Goal: Task Accomplishment & Management: Complete application form

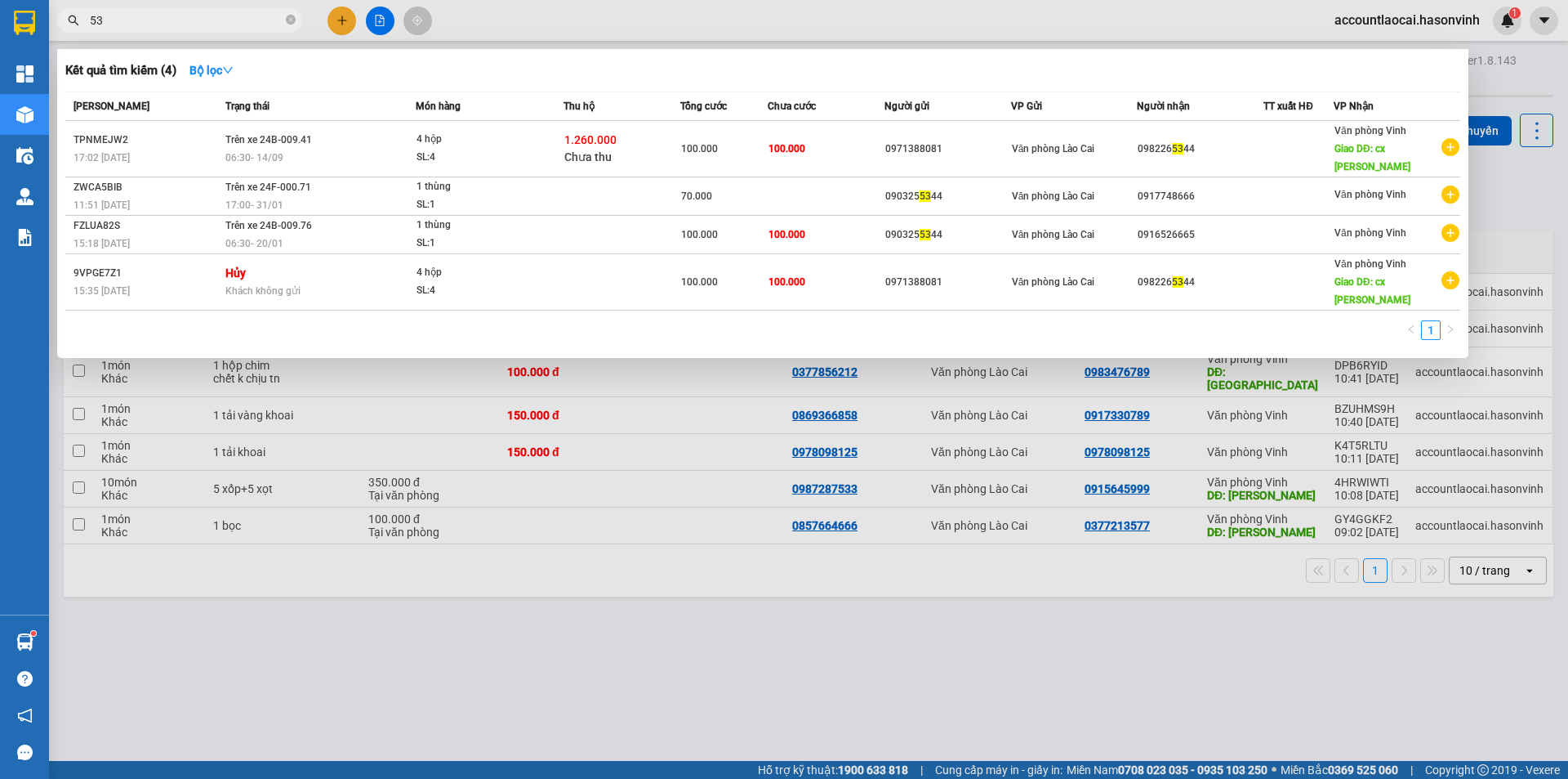
type input "5"
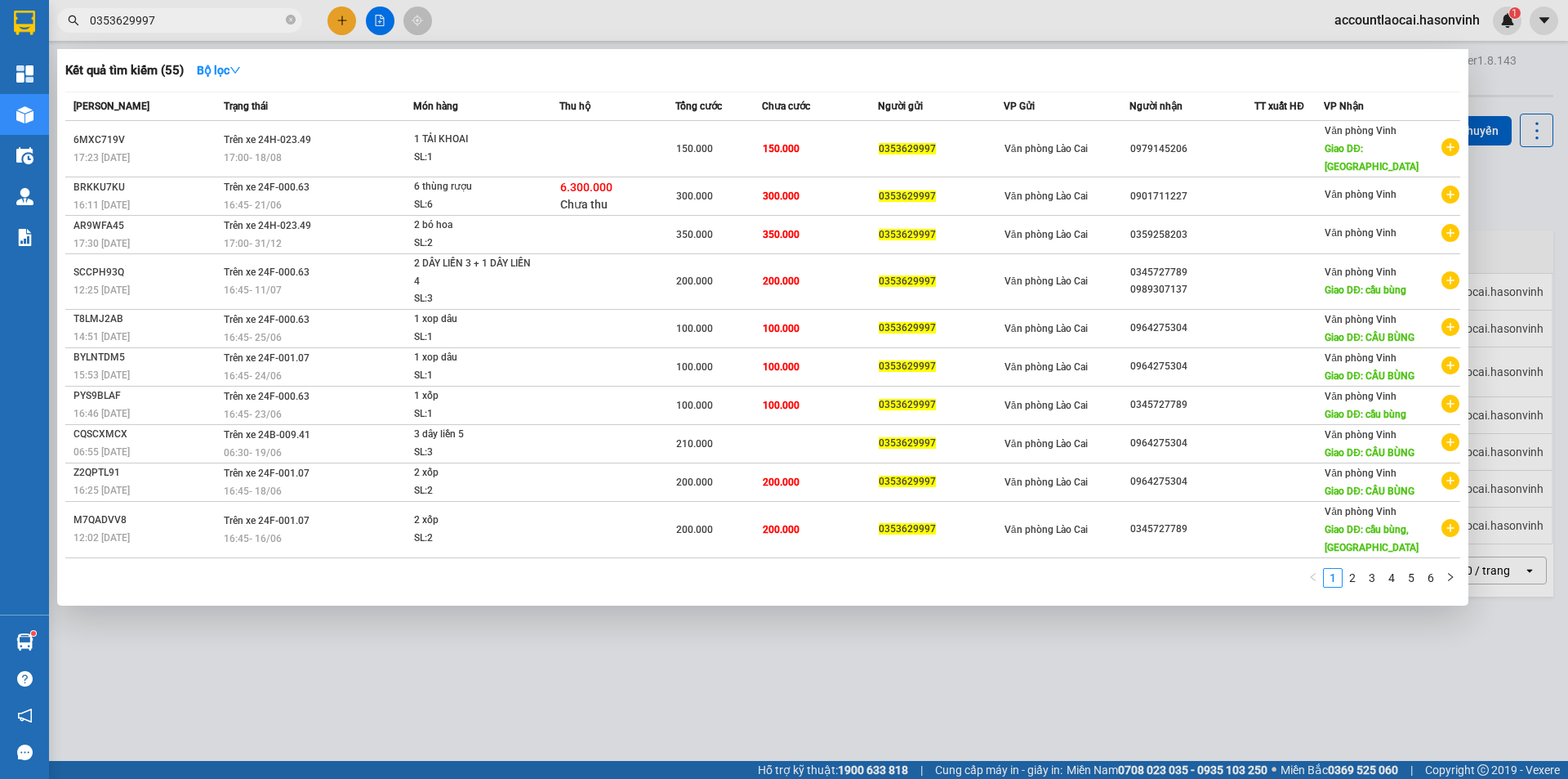
type input "0353629997"
click at [346, 19] on div at bounding box center [784, 389] width 1568 height 779
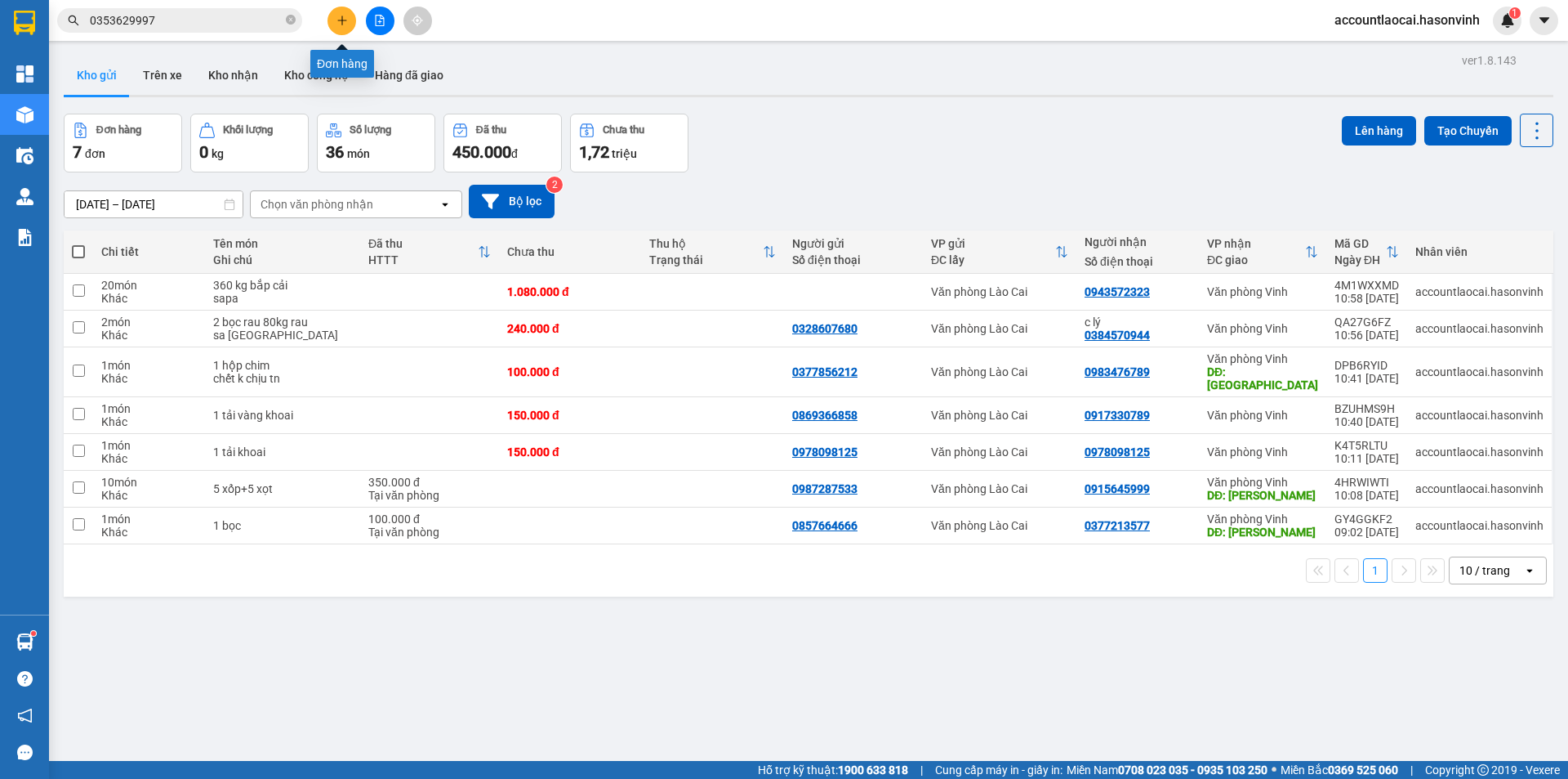
click at [351, 21] on button at bounding box center [341, 21] width 29 height 29
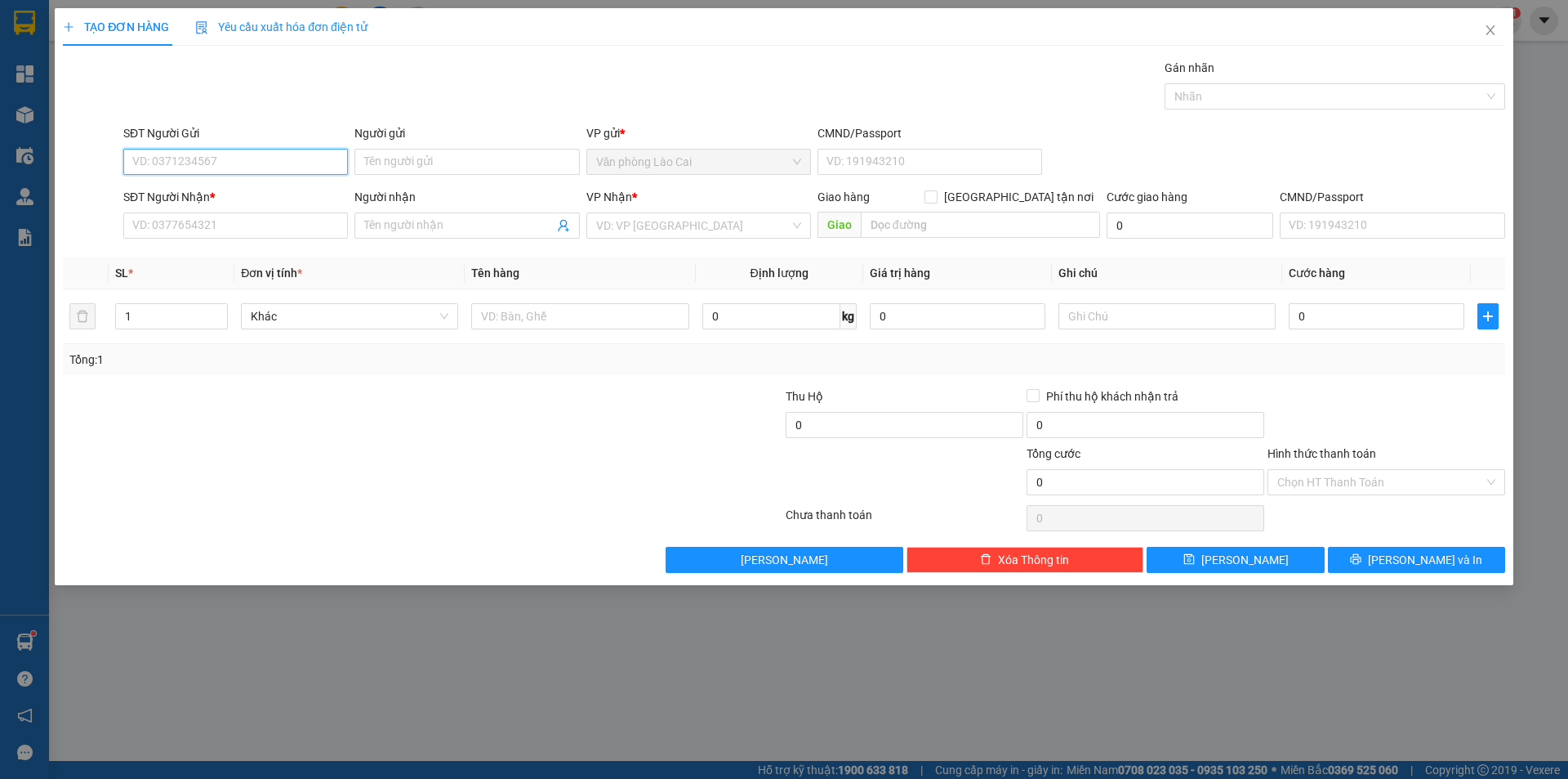
paste input "0353629997"
type input "0353629997"
click at [250, 200] on div "0353629997" at bounding box center [235, 194] width 205 height 18
type input "0979145206"
type input "HÀ TĨNH"
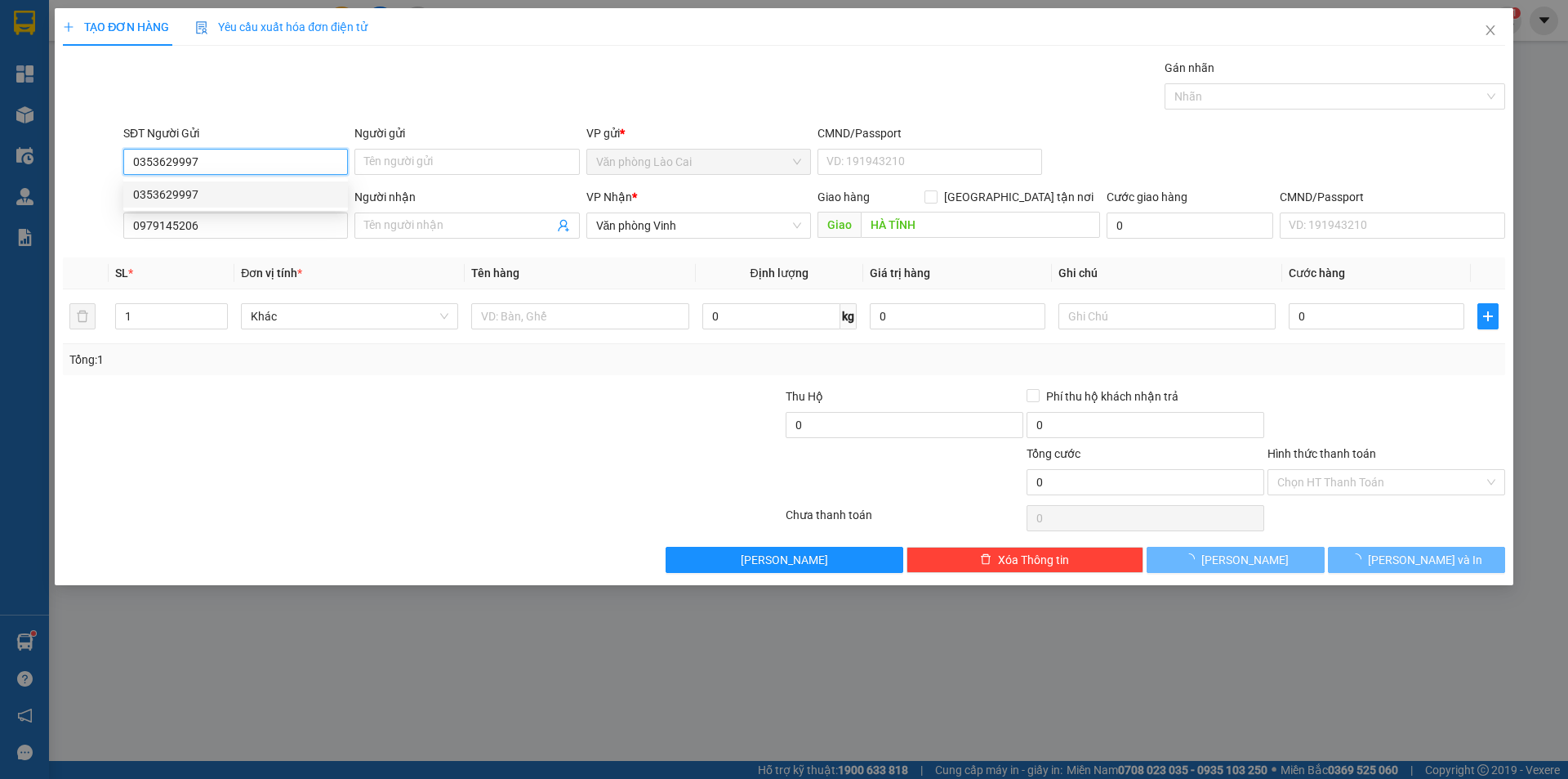
type input "150.000"
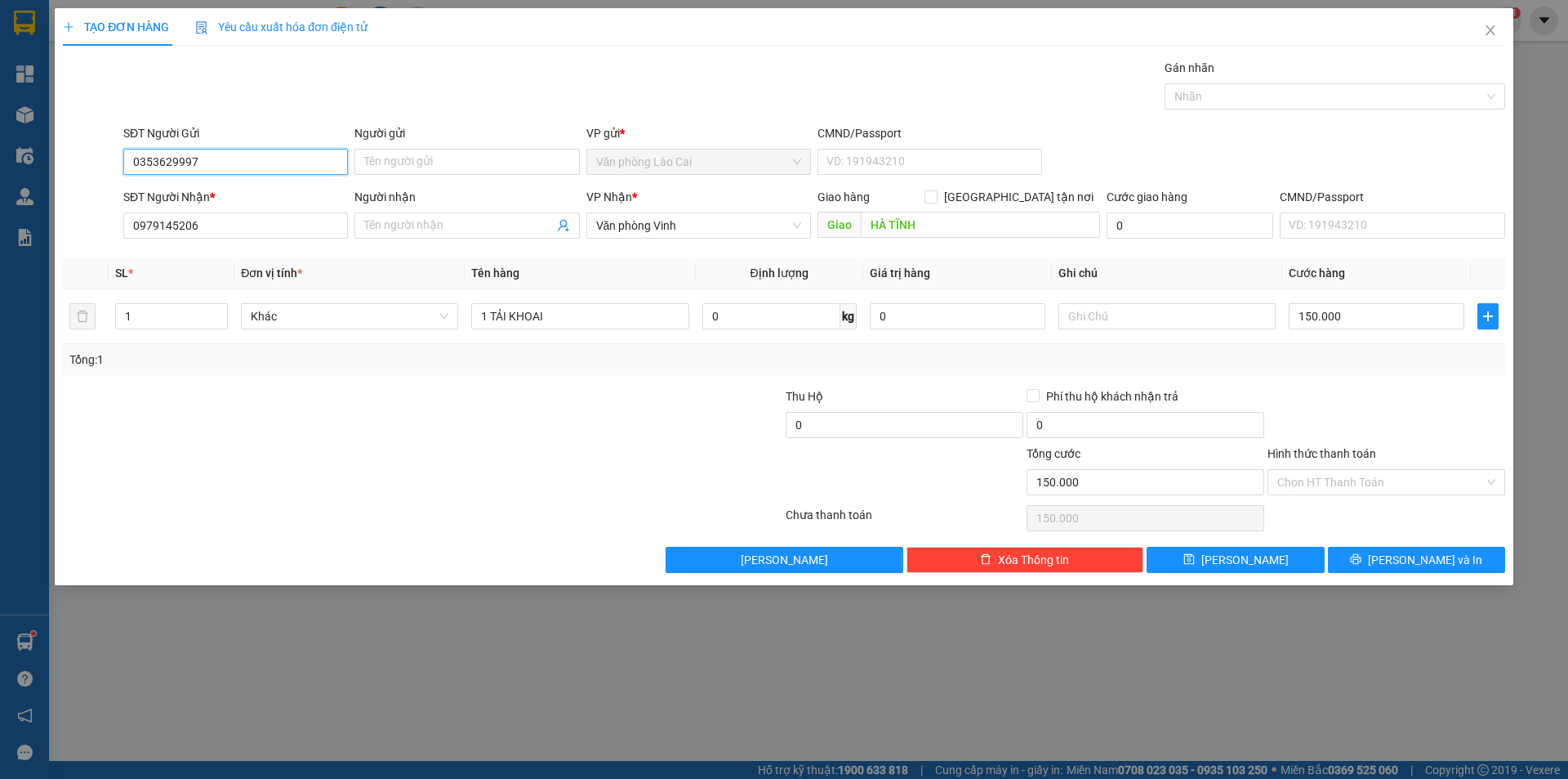
type input "0353629997"
click at [1432, 561] on span "[PERSON_NAME] và In" at bounding box center [1424, 559] width 114 height 18
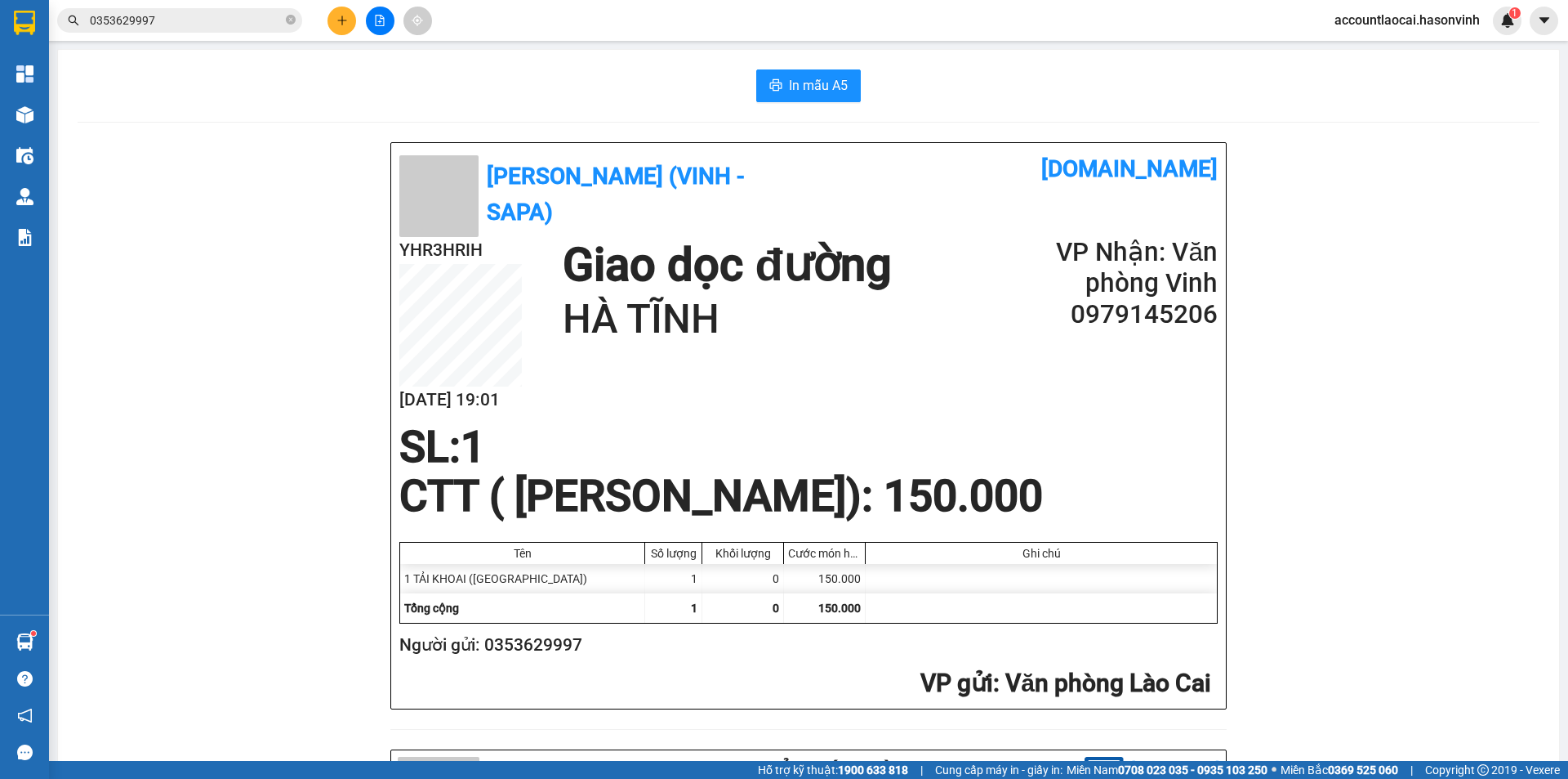
click at [189, 16] on input "0353629997" at bounding box center [186, 20] width 193 height 18
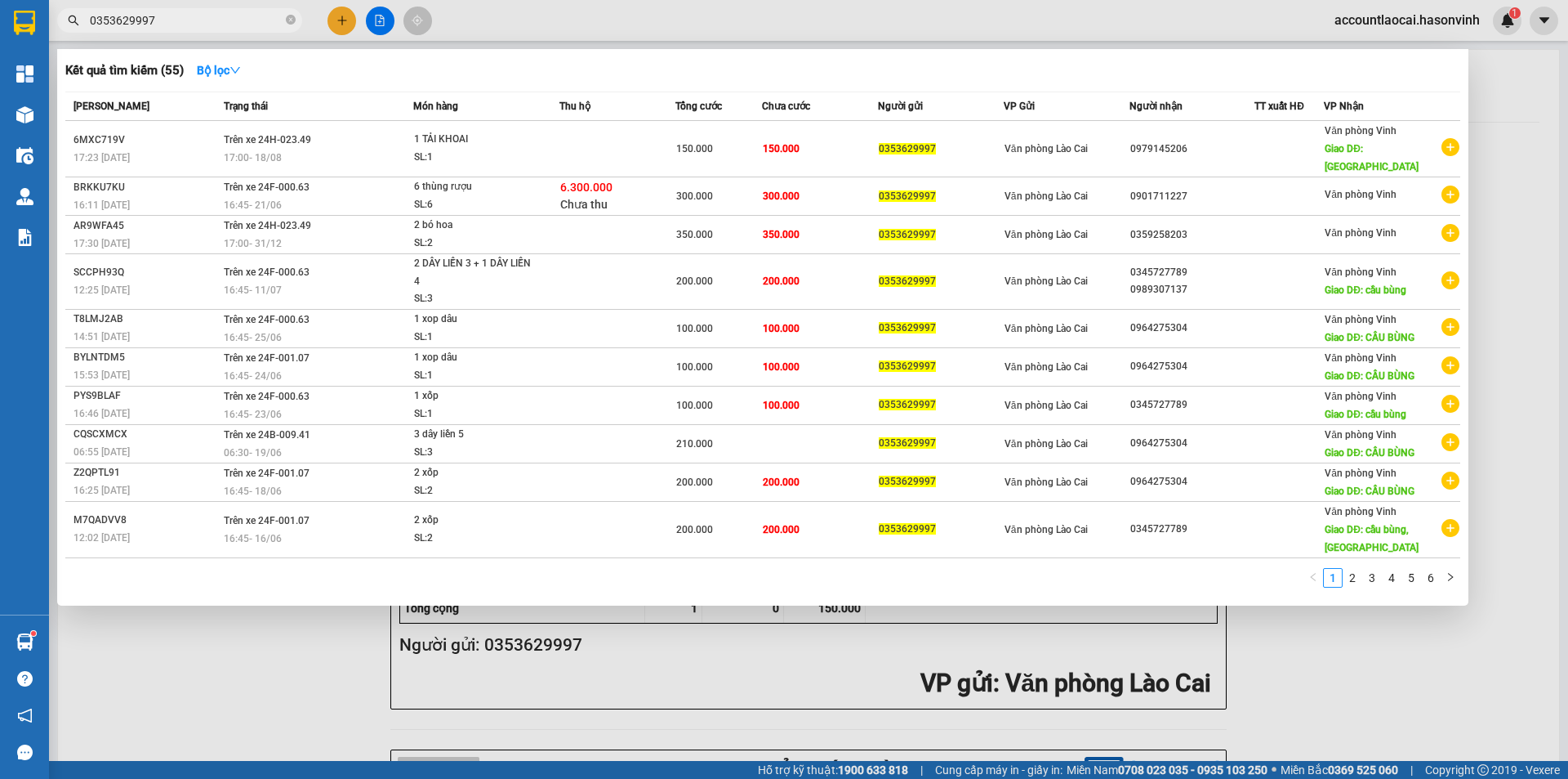
paste input "0963927944"
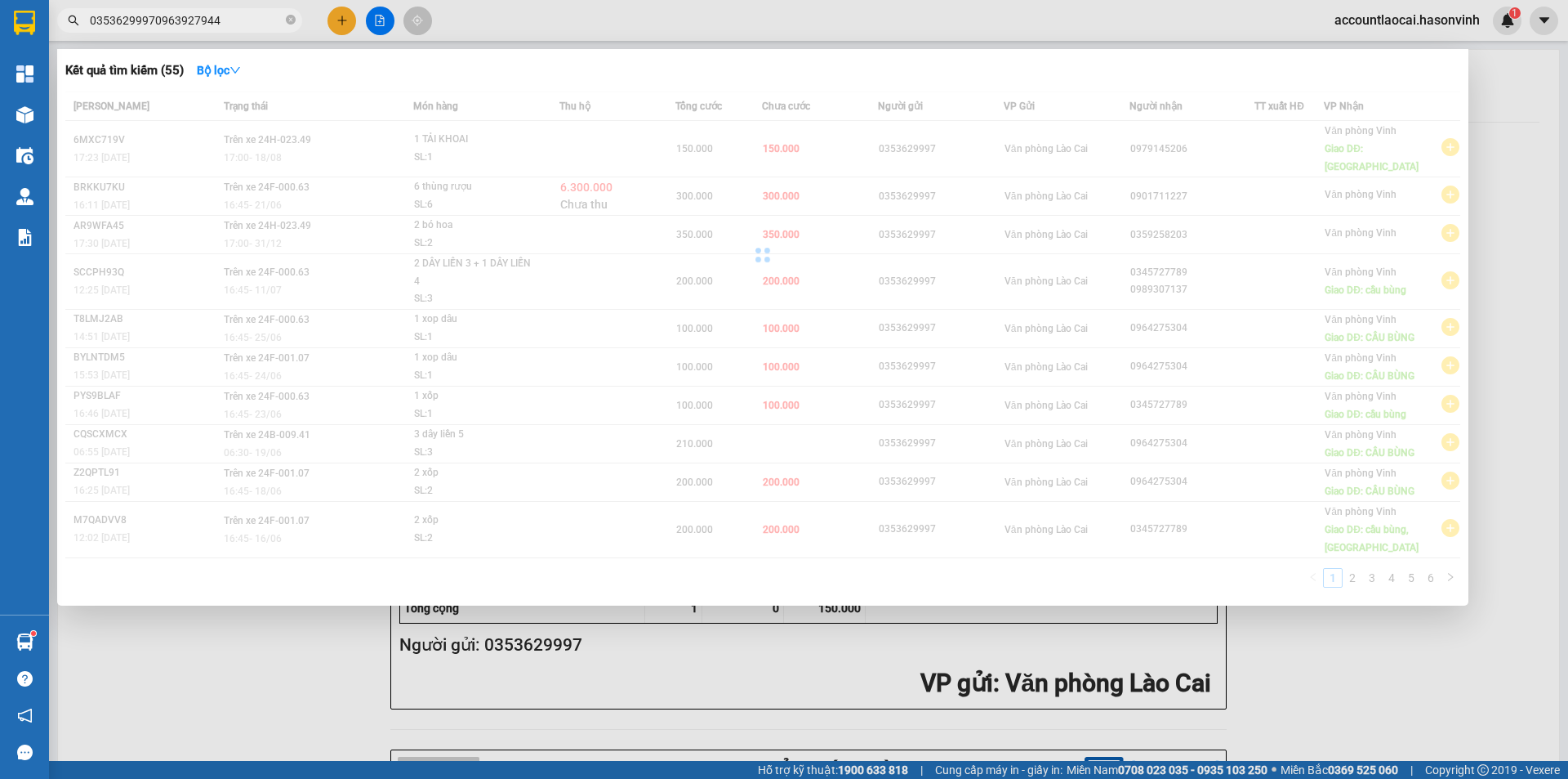
drag, startPoint x: 255, startPoint y: 19, endPoint x: 56, endPoint y: 36, distance: 199.7
click at [57, 36] on div "Kết quả tìm kiếm ( 55 ) Bộ lọc Mã ĐH Trạng thái Món hàng Thu hộ Tổng cước Chưa …" at bounding box center [159, 21] width 319 height 29
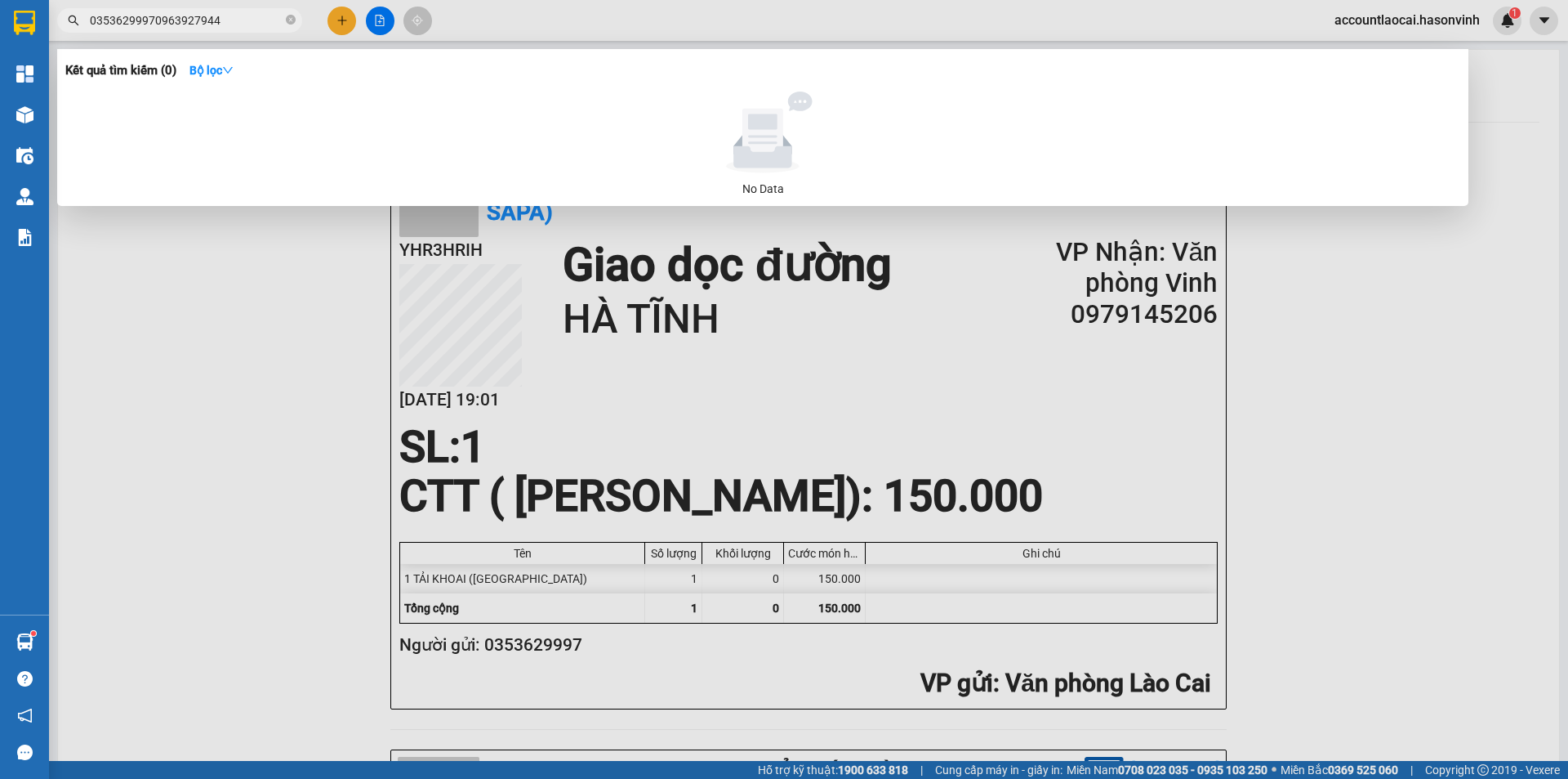
paste input "text"
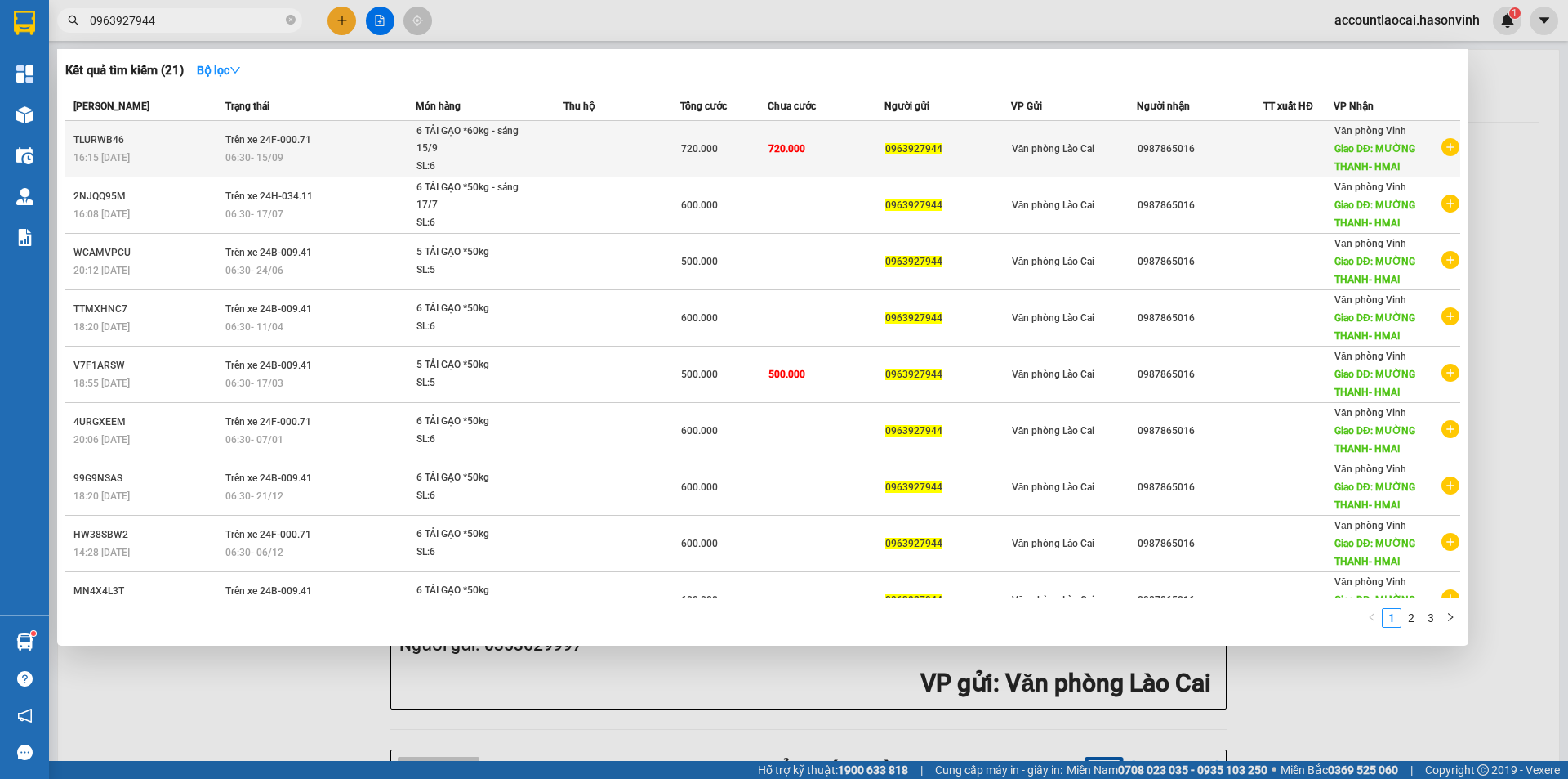
type input "0963927944"
click at [436, 145] on div "6 TẢI GẠO *60kg - sáng 15/9" at bounding box center [478, 140] width 123 height 36
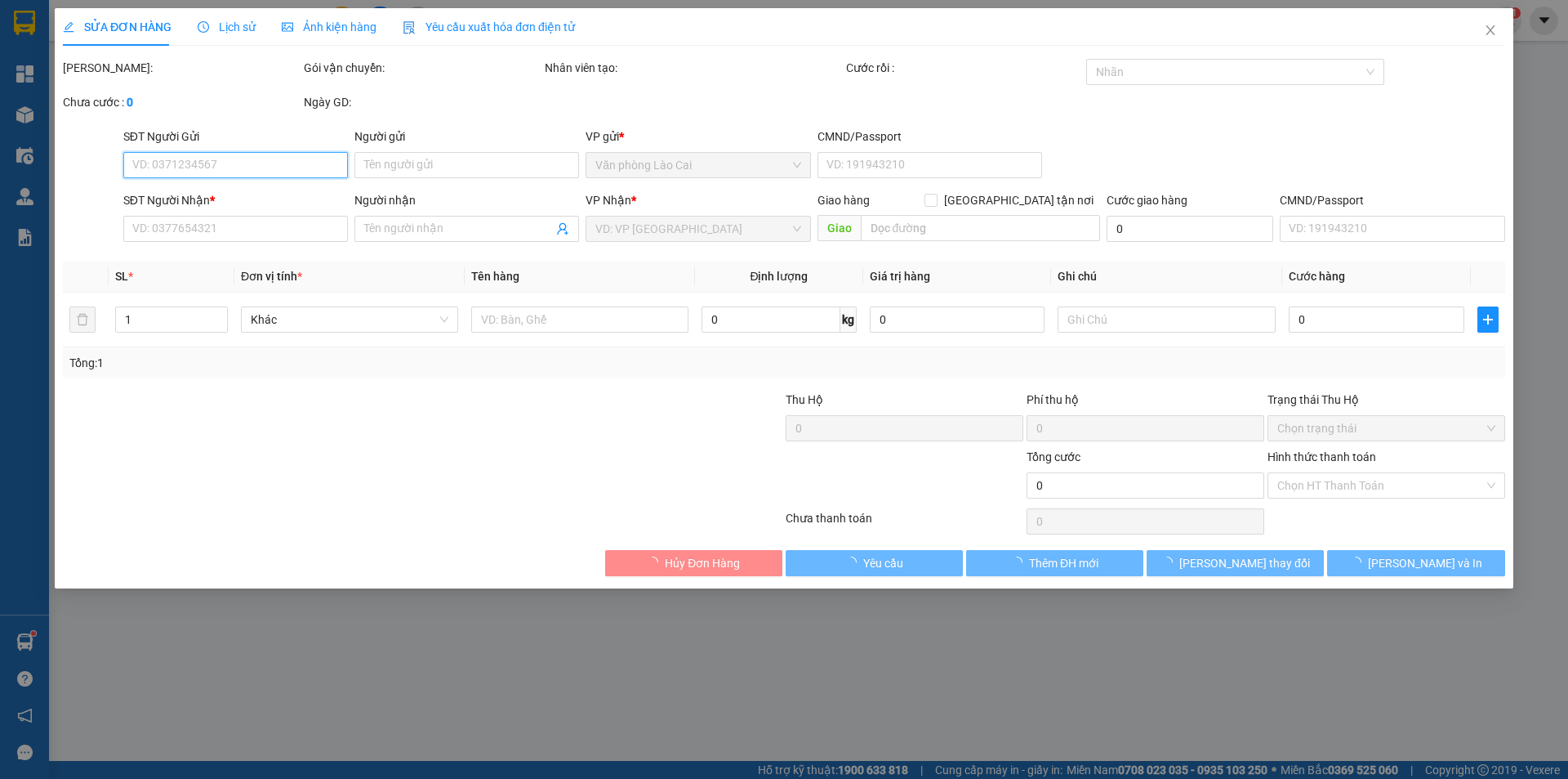
type input "0963927944"
type input "0987865016"
type input "MƯỜNG THANH- HMAI"
type input "720.000"
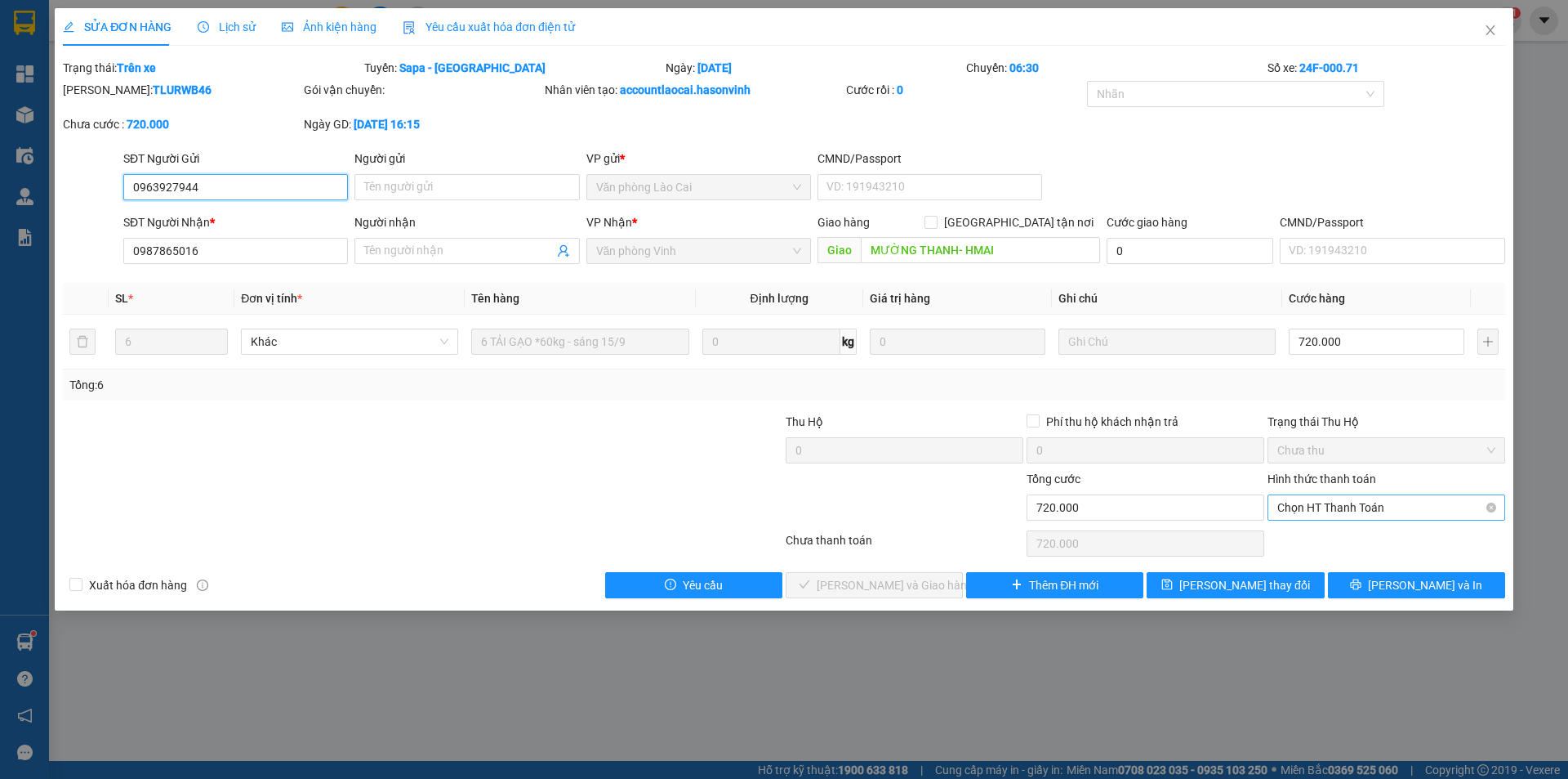
click at [1375, 502] on span "Chọn HT Thanh Toán" at bounding box center [1386, 507] width 218 height 25
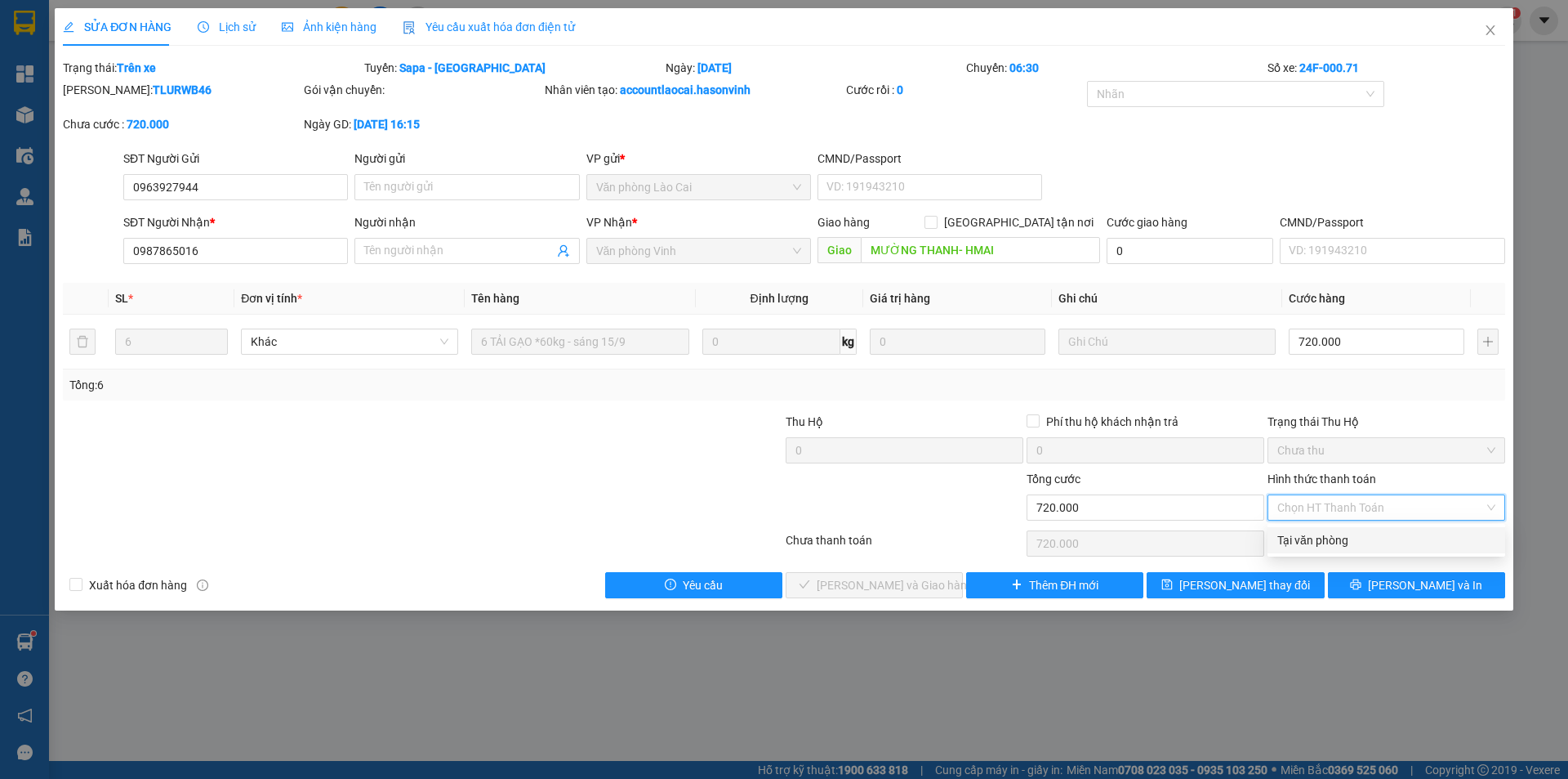
click at [1298, 538] on div "Tại văn phòng" at bounding box center [1386, 540] width 218 height 18
type input "0"
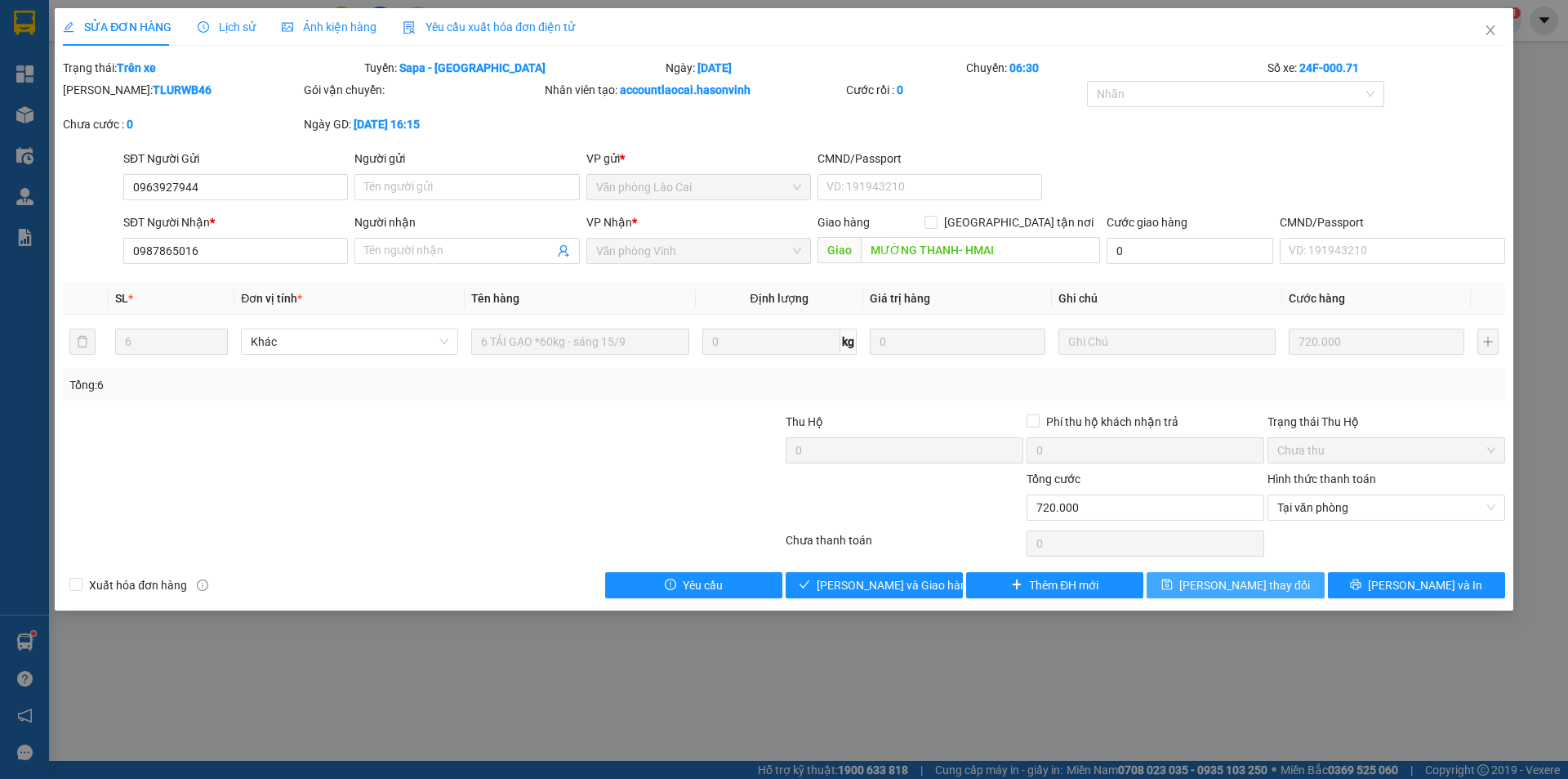
click at [1262, 587] on span "[PERSON_NAME] thay đổi" at bounding box center [1244, 584] width 131 height 18
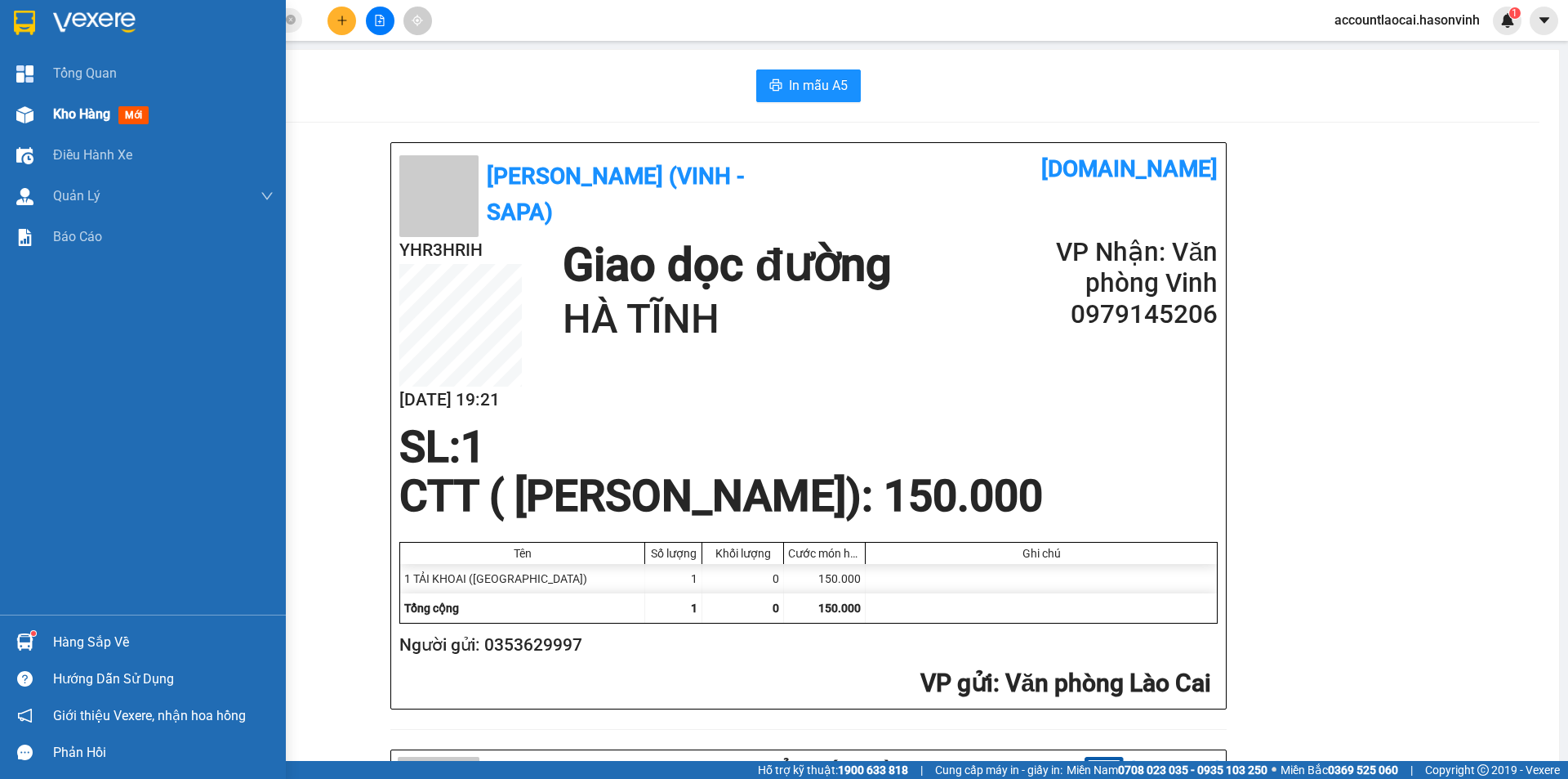
click at [79, 113] on span "Kho hàng" at bounding box center [82, 114] width 57 height 15
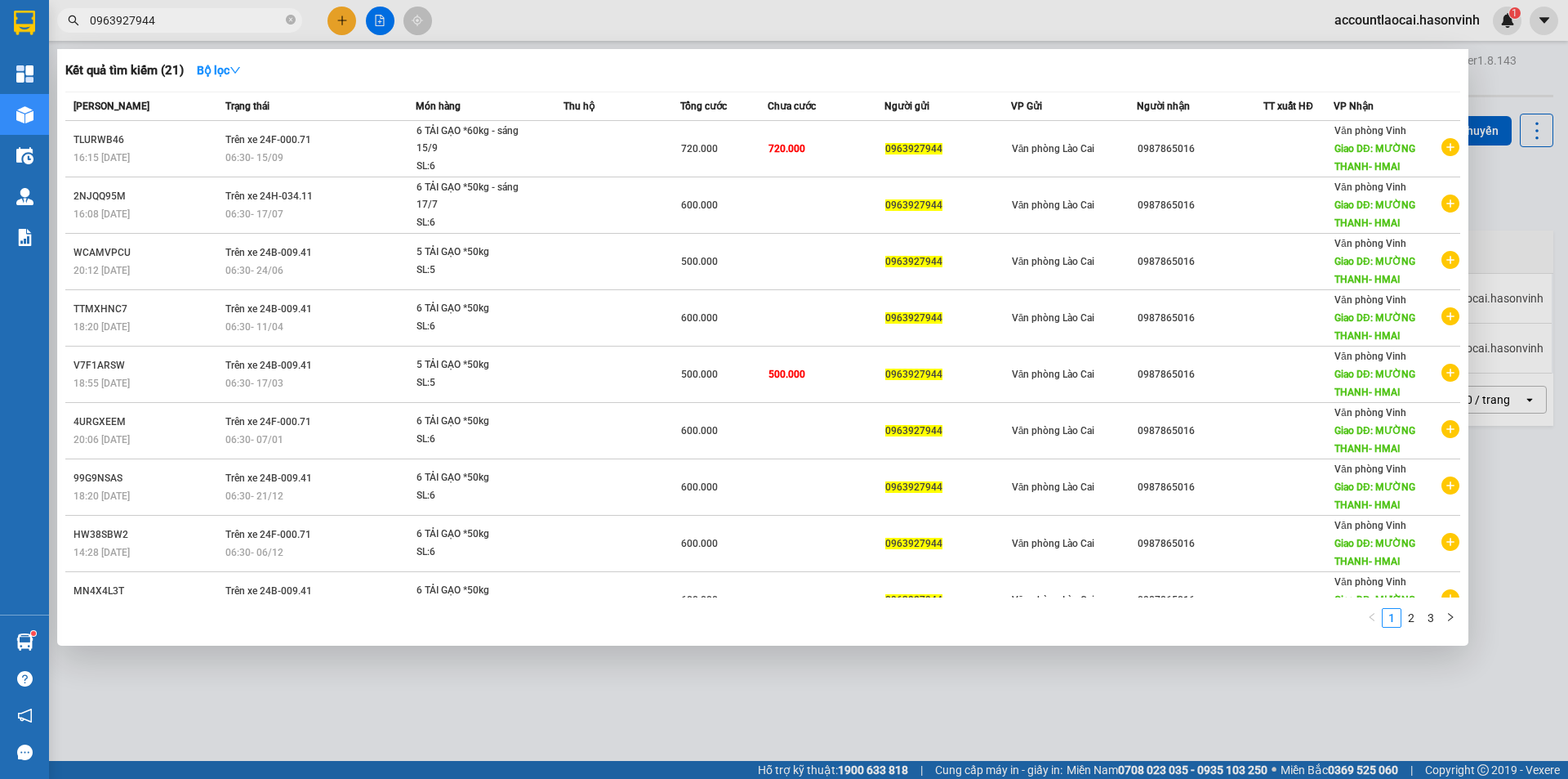
click at [213, 23] on input "0963927944" at bounding box center [186, 20] width 193 height 18
click at [288, 19] on icon "close-circle" at bounding box center [291, 19] width 10 height 10
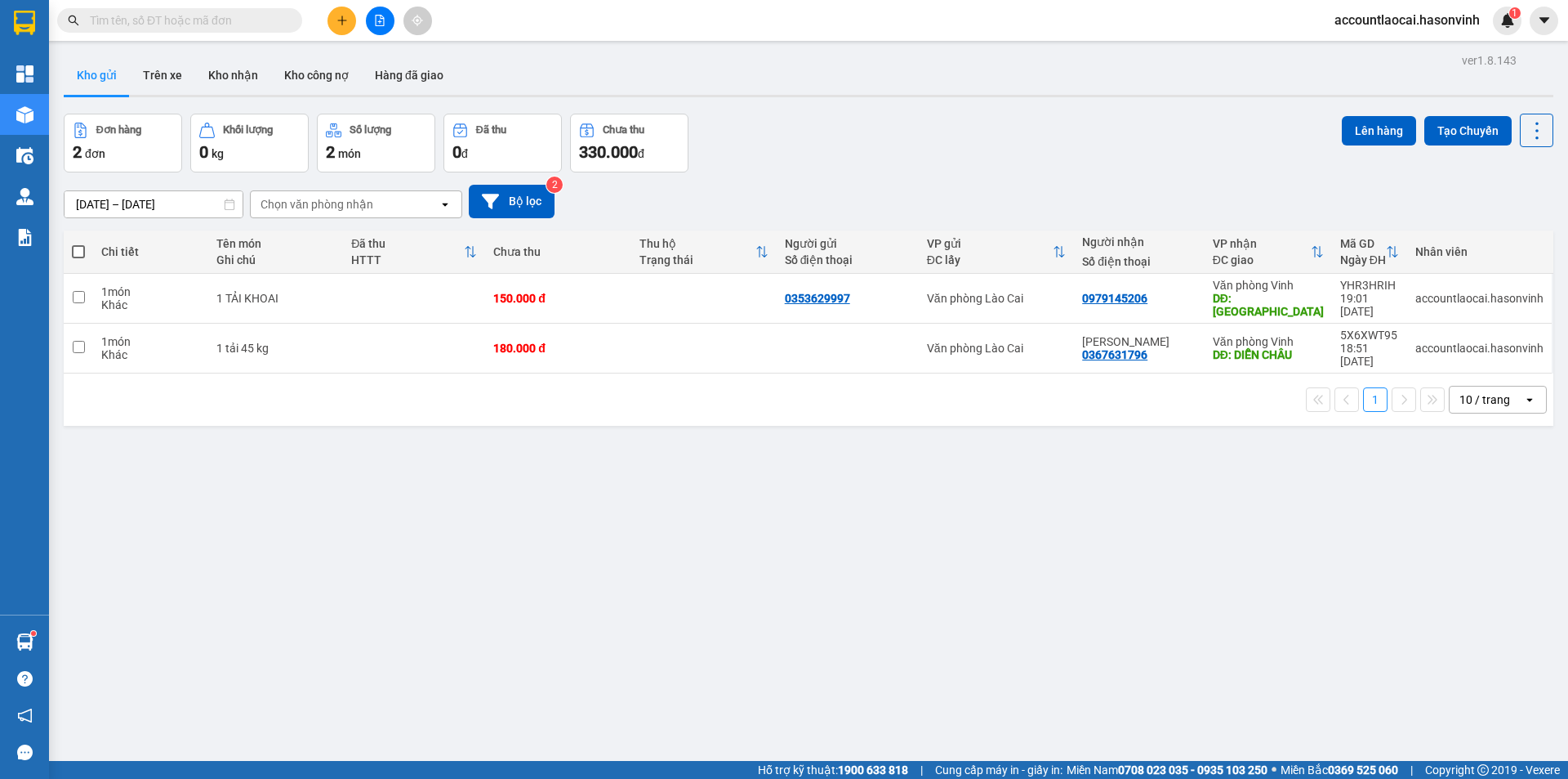
click at [139, 17] on input "text" at bounding box center [186, 20] width 193 height 18
click at [192, 24] on input "text" at bounding box center [186, 20] width 193 height 18
paste input "0963927944"
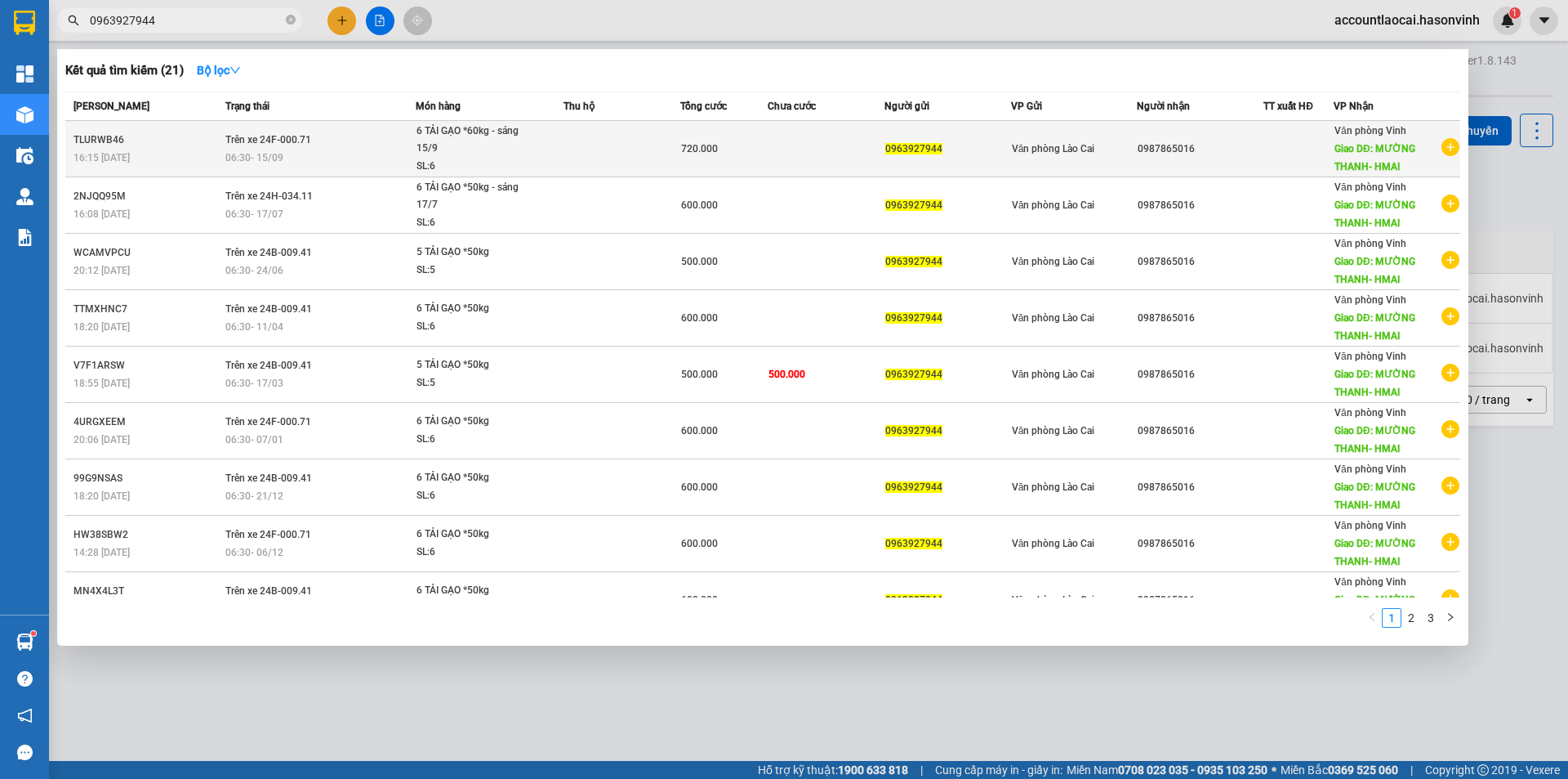
type input "0963927944"
click at [481, 146] on div "6 TẢI GẠO *60kg - sáng 15/9" at bounding box center [478, 140] width 123 height 36
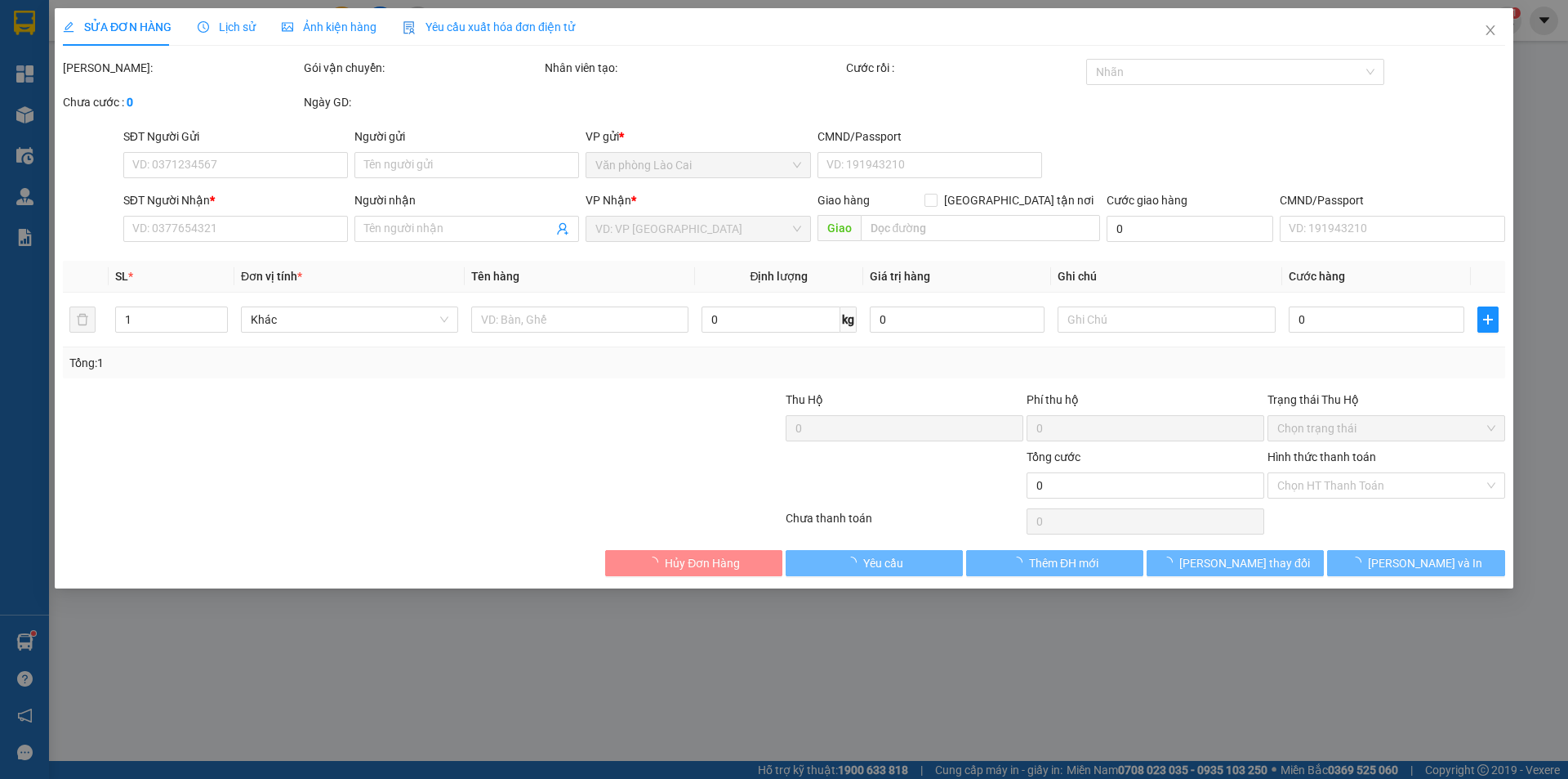
type input "0963927944"
type input "0987865016"
type input "MƯỜNG THANH- HMAI"
type input "720.000"
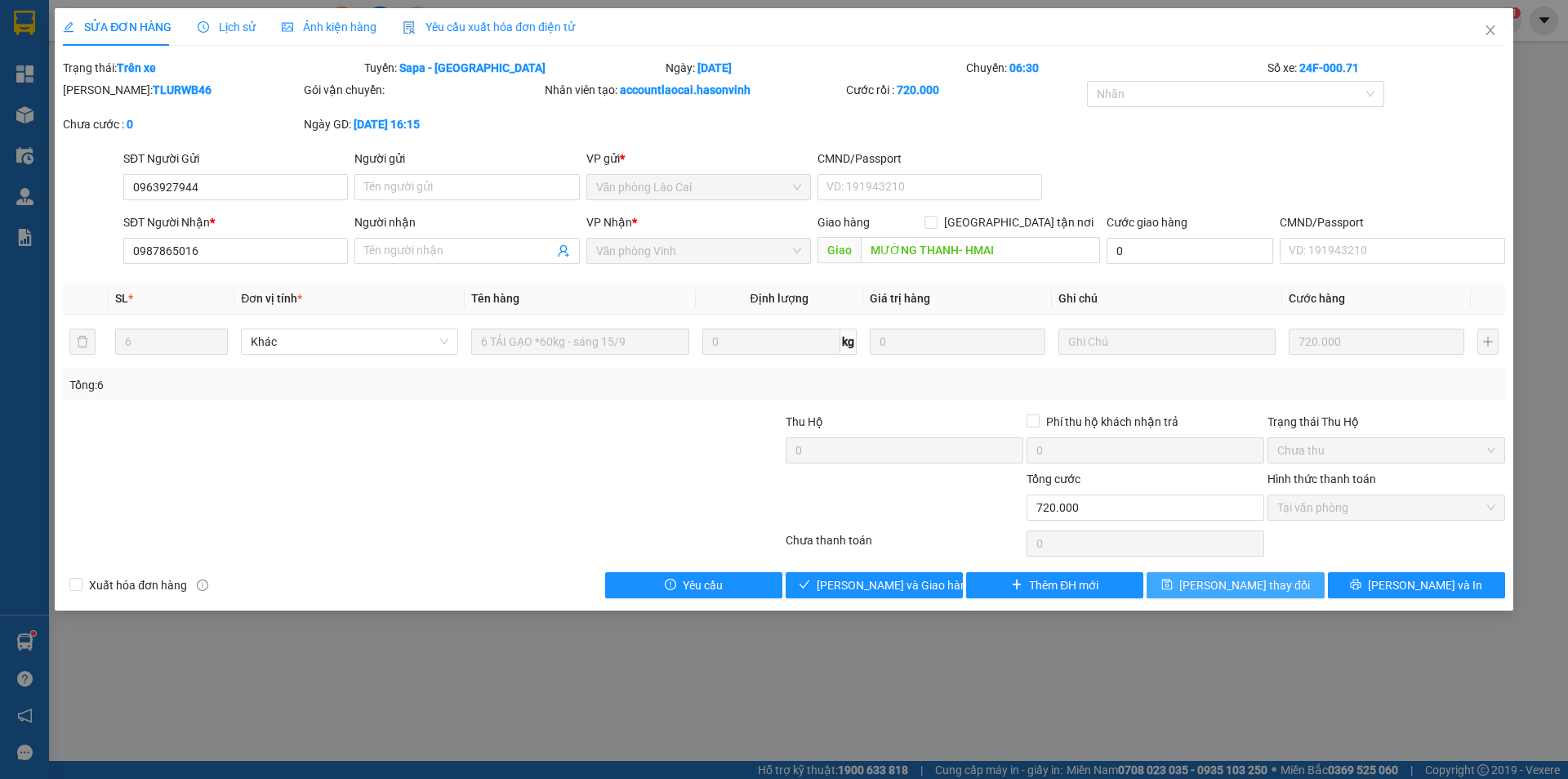
click at [1250, 586] on span "[PERSON_NAME] thay đổi" at bounding box center [1244, 584] width 131 height 18
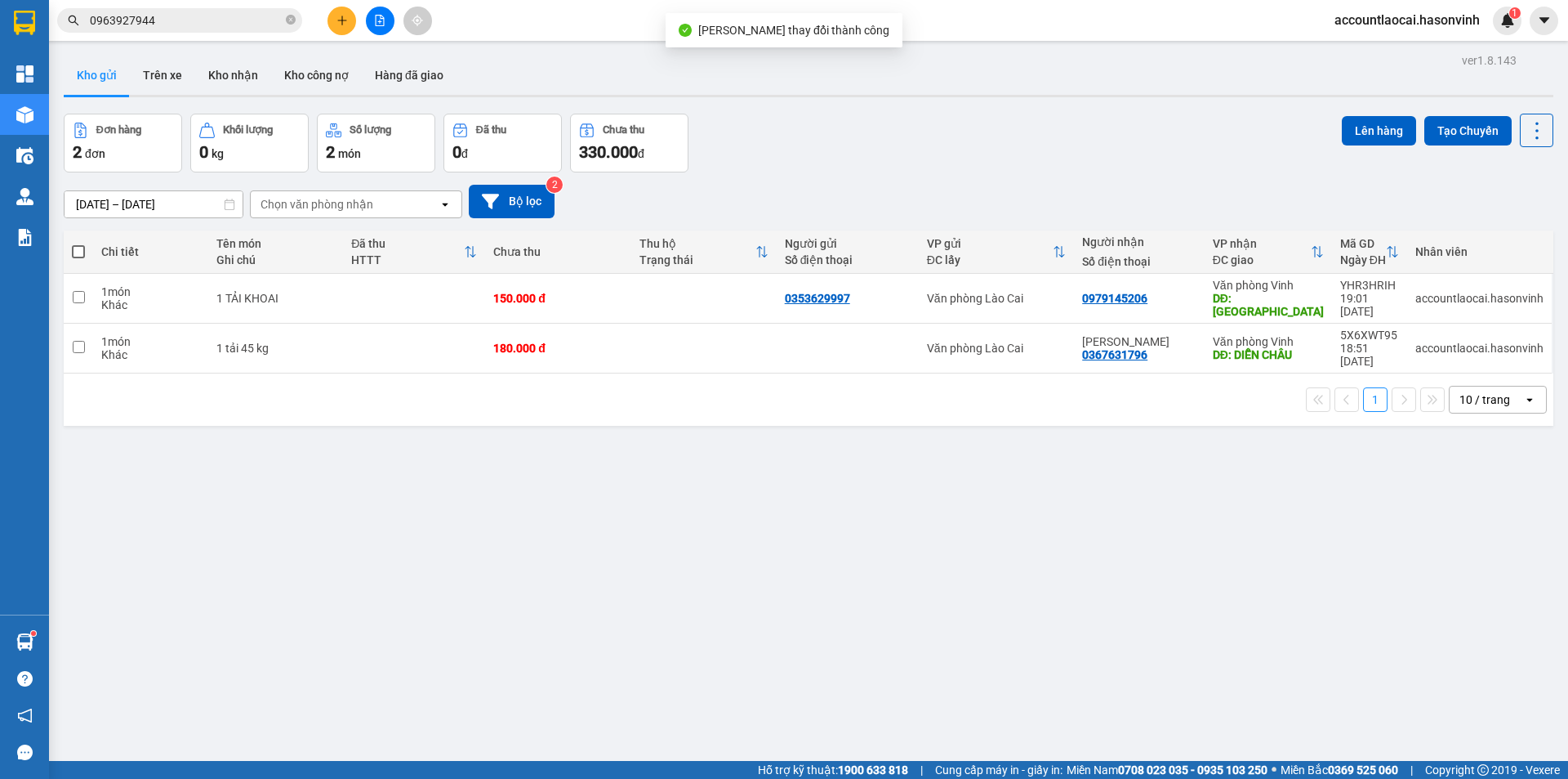
click at [177, 5] on div "Kết quả tìm kiếm ( 21 ) Bộ lọc Mã ĐH Trạng thái Món hàng Thu hộ Tổng cước Chưa …" at bounding box center [784, 20] width 1568 height 41
click at [183, 22] on input "0963927944" at bounding box center [186, 20] width 193 height 18
